Goal: Find specific page/section: Find specific page/section

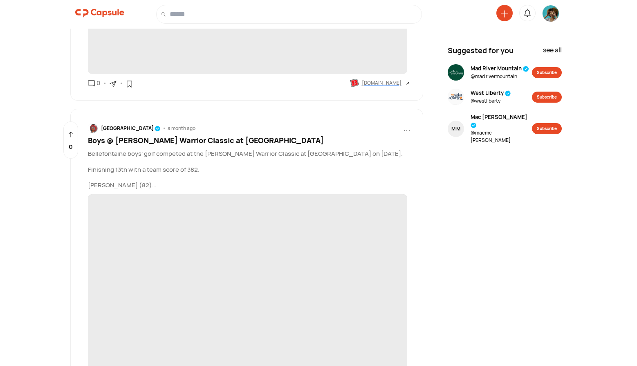
scroll to position [3736, 0]
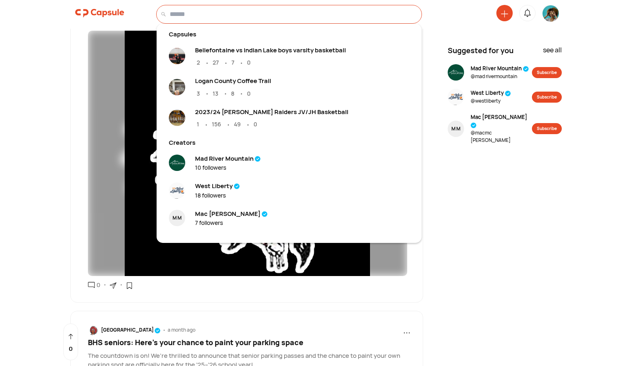
click at [193, 15] on input at bounding box center [294, 14] width 248 height 10
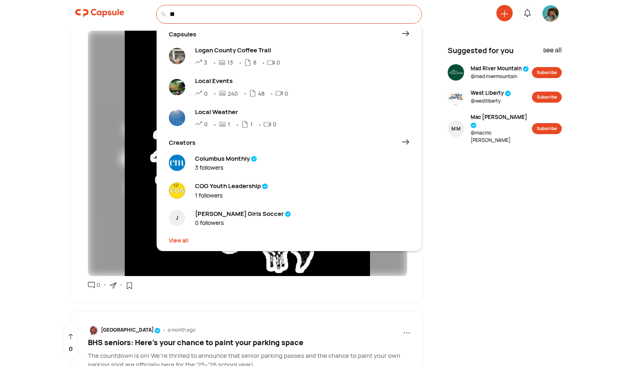
type input "*"
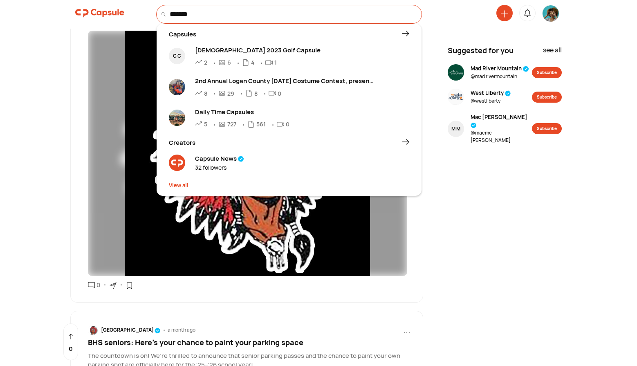
type input "*******"
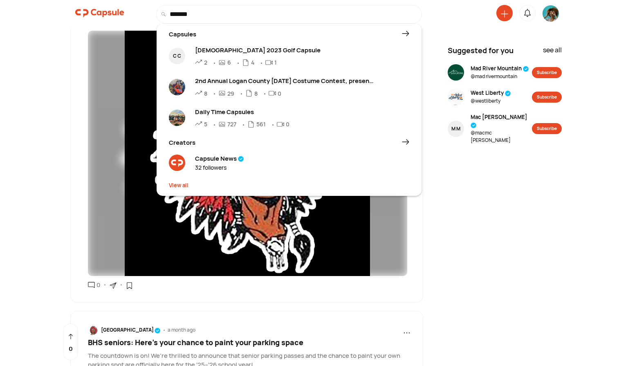
click at [217, 160] on div "Capsule News" at bounding box center [219, 158] width 49 height 9
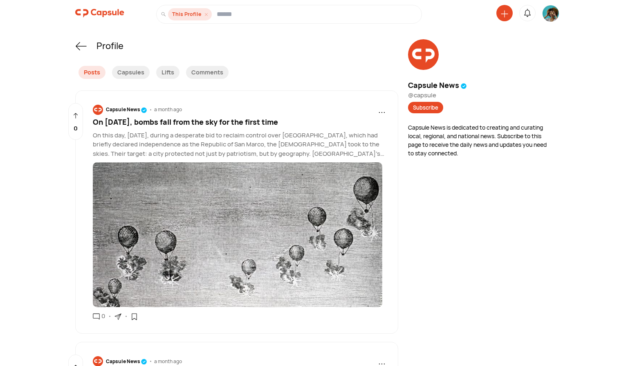
click at [114, 14] on img at bounding box center [99, 13] width 49 height 16
